Goal: Task Accomplishment & Management: Manage account settings

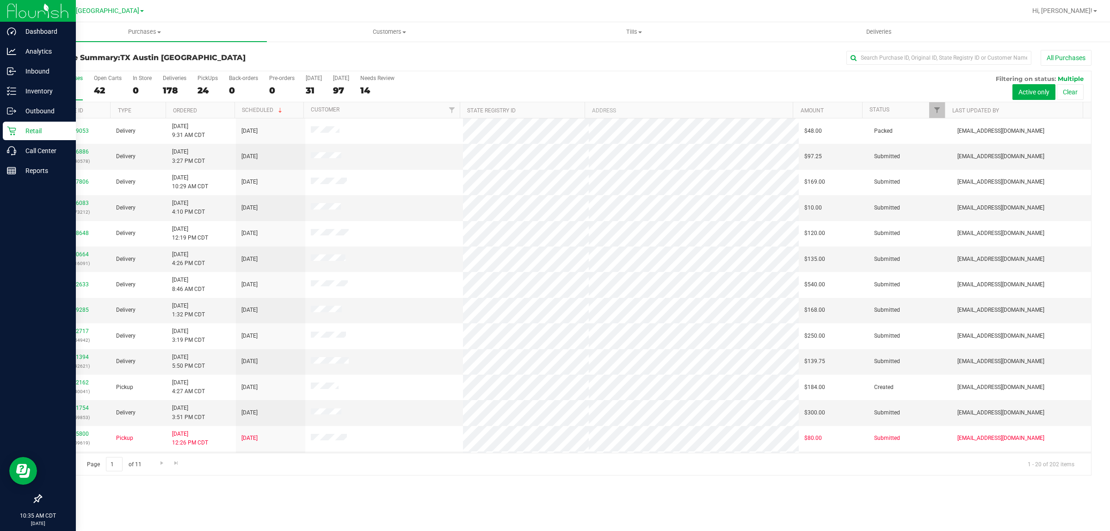
click at [28, 135] on p "Retail" at bounding box center [43, 130] width 55 height 11
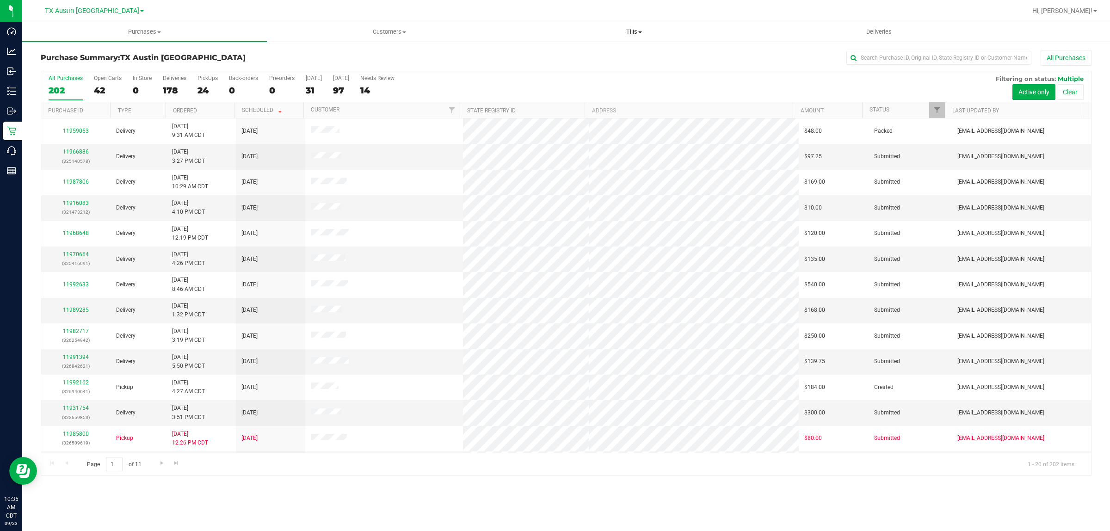
click at [627, 30] on span "Tills" at bounding box center [634, 32] width 244 height 8
click at [555, 54] on span "Manage tills" at bounding box center [542, 56] width 62 height 8
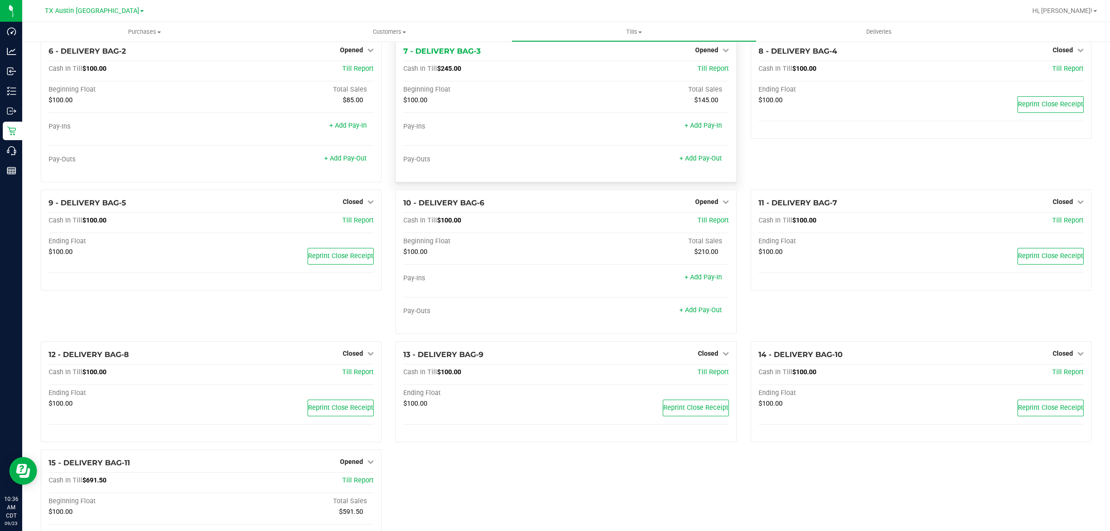
scroll to position [265, 0]
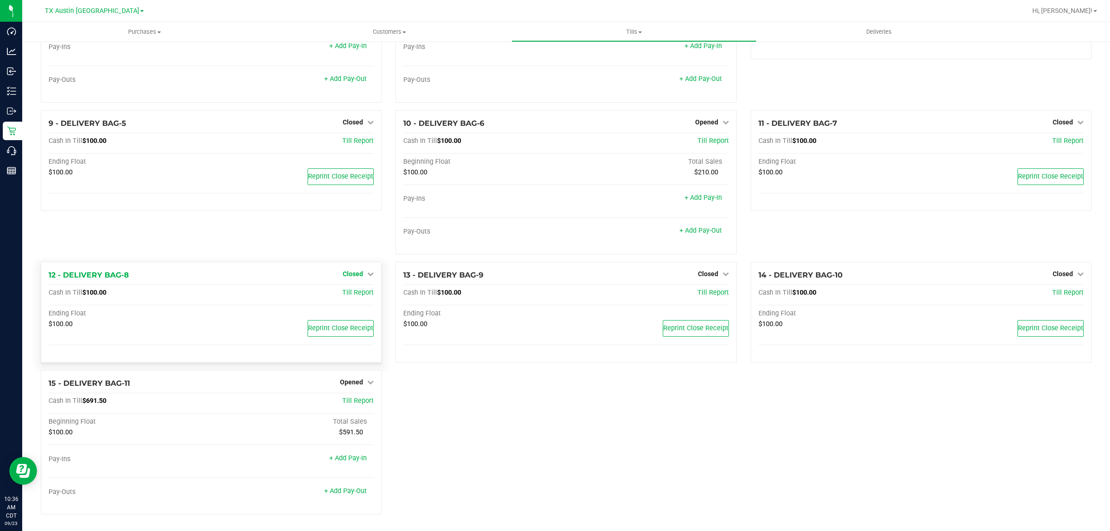
click at [354, 273] on span "Closed" at bounding box center [353, 273] width 20 height 7
click at [350, 293] on link "Open Till" at bounding box center [352, 292] width 25 height 7
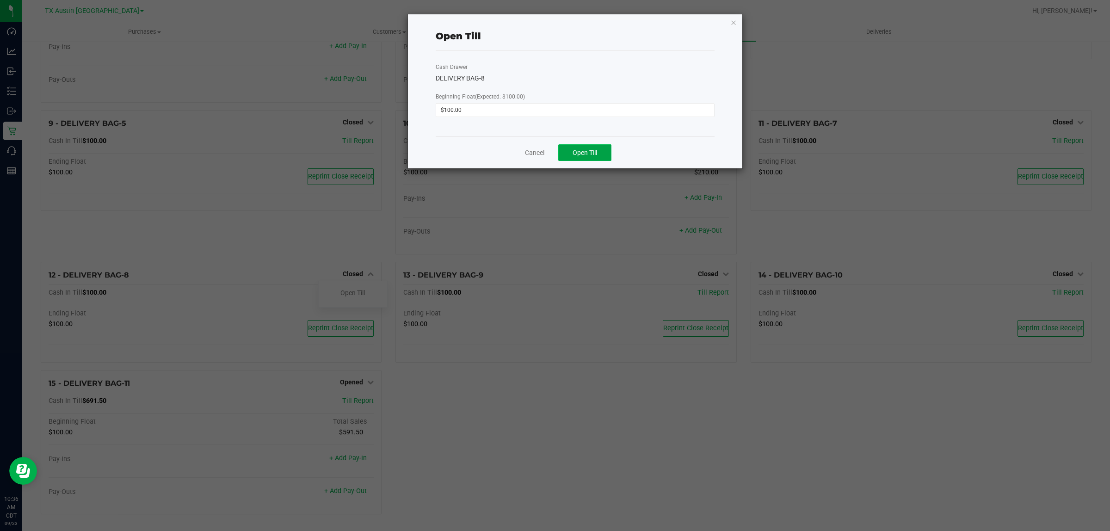
click at [586, 145] on button "Open Till" at bounding box center [584, 152] width 53 height 17
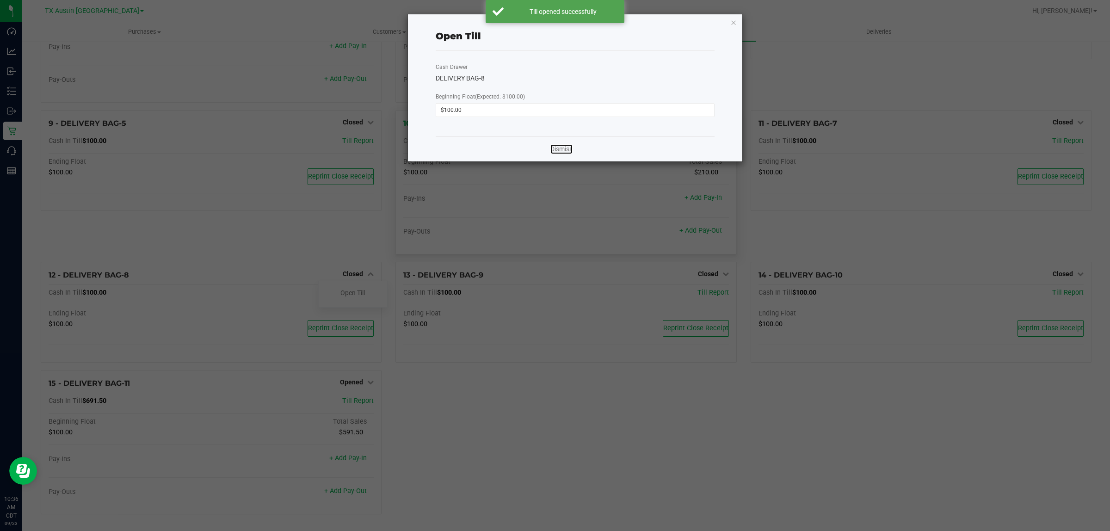
click at [556, 151] on link "Dismiss" at bounding box center [561, 149] width 22 height 10
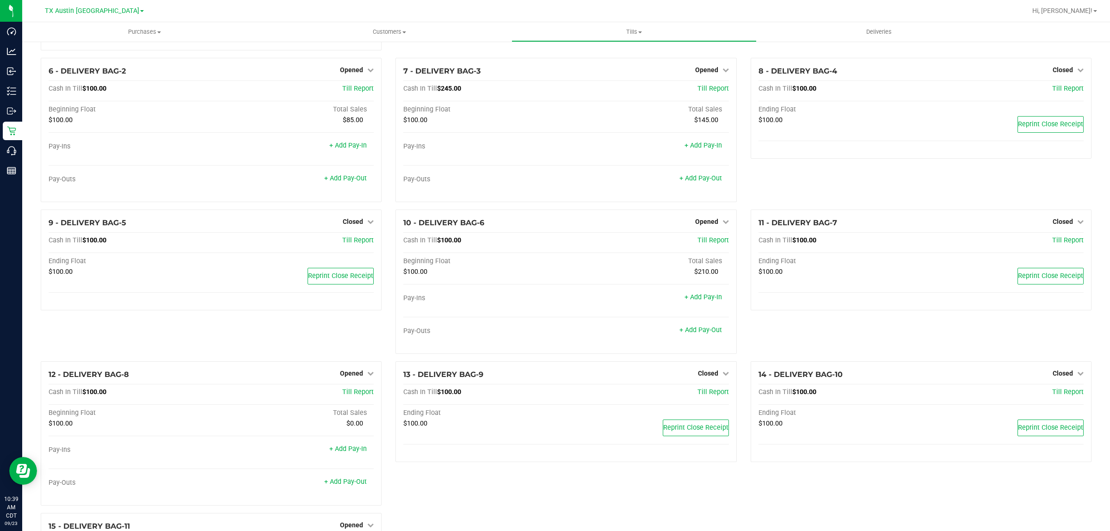
scroll to position [19, 0]
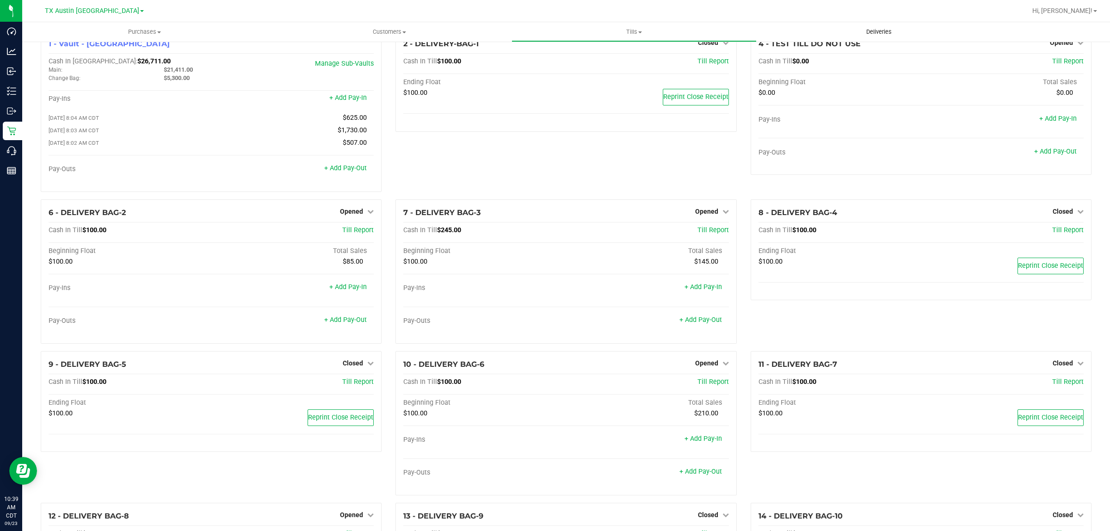
click at [881, 31] on span "Deliveries" at bounding box center [879, 32] width 50 height 8
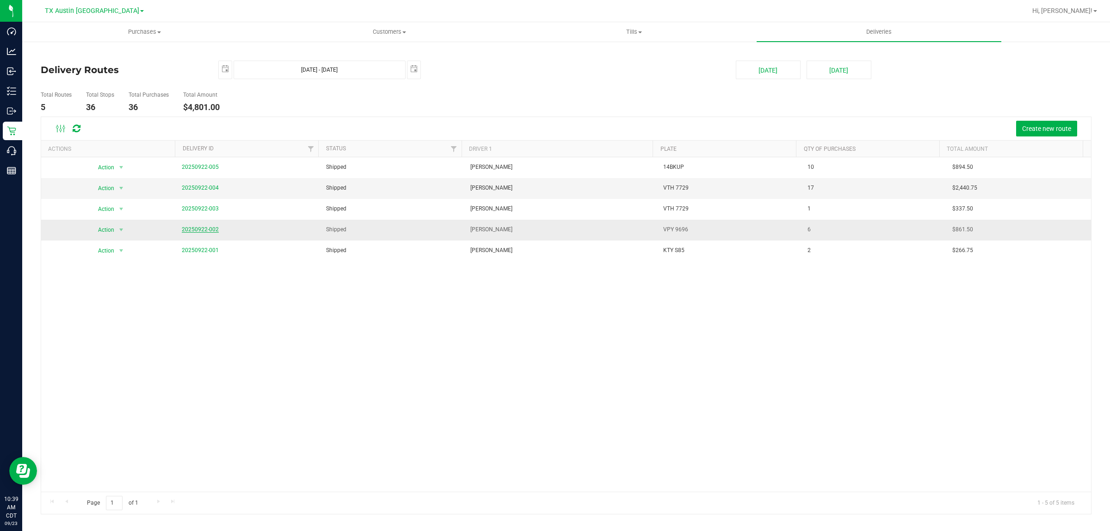
click at [192, 229] on link "20250922-002" at bounding box center [200, 229] width 37 height 6
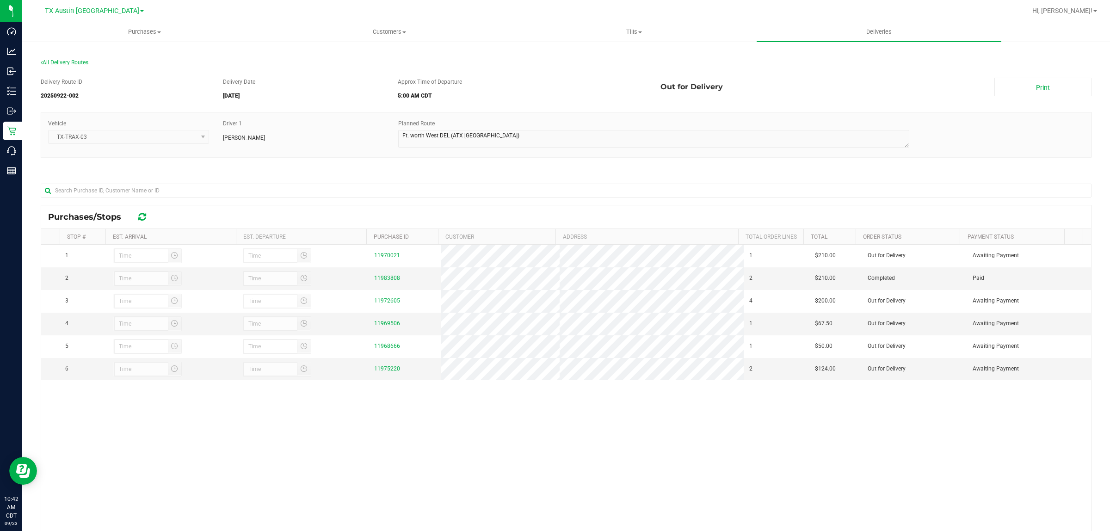
click at [561, 430] on div "1 11970021 1 $210.00 Out for Delivery Awaiting Payment 2 11983808 2 $210.00 Com…" at bounding box center [566, 412] width 1050 height 334
click at [551, 199] on div at bounding box center [566, 194] width 1051 height 21
